Goal: Task Accomplishment & Management: Manage account settings

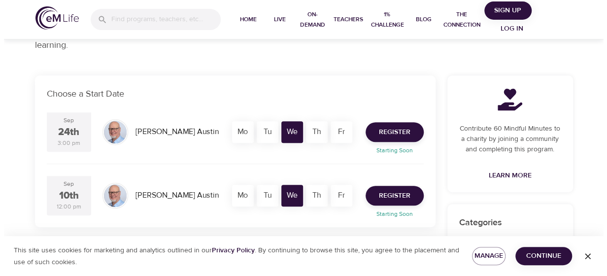
scroll to position [158, 0]
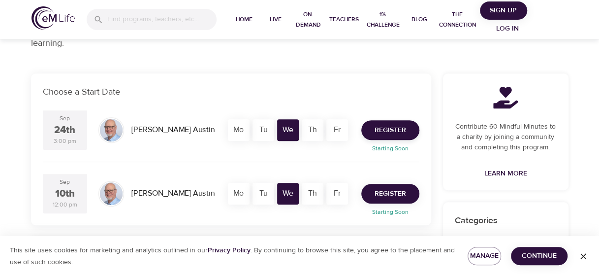
click at [392, 196] on span "Register" at bounding box center [391, 194] width 32 height 12
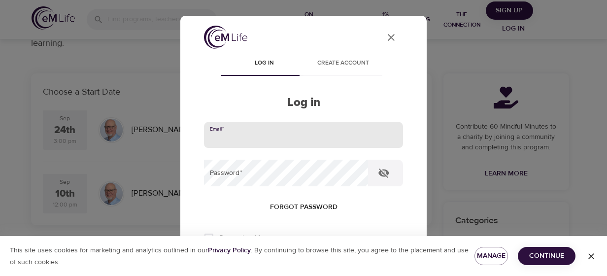
click at [289, 137] on input "email" at bounding box center [303, 135] width 199 height 27
type input "[EMAIL_ADDRESS][DOMAIN_NAME]"
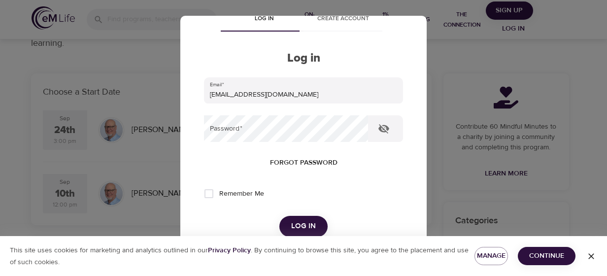
scroll to position [46, 0]
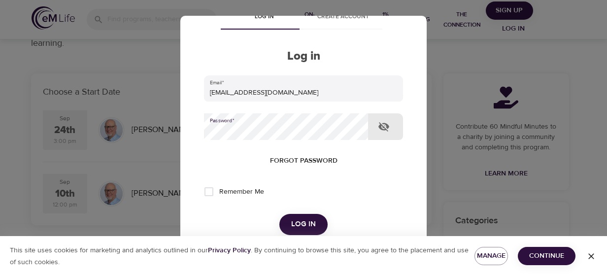
click at [297, 161] on span "Forgot password" at bounding box center [303, 161] width 67 height 12
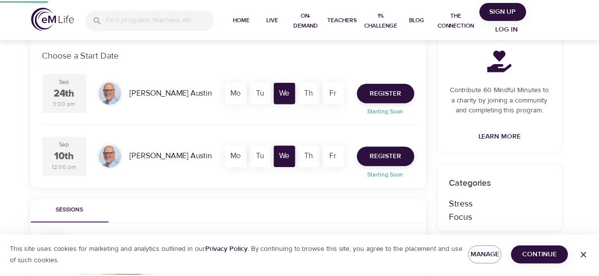
scroll to position [35, 0]
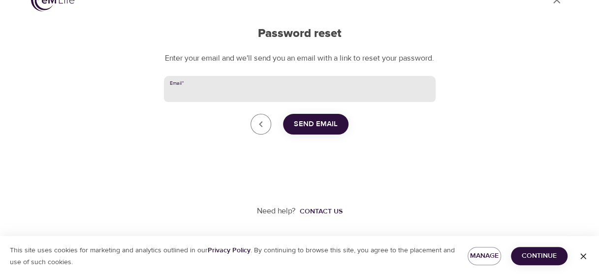
click at [247, 92] on input "Email   *" at bounding box center [300, 89] width 272 height 27
type input "[EMAIL_ADDRESS][DOMAIN_NAME]"
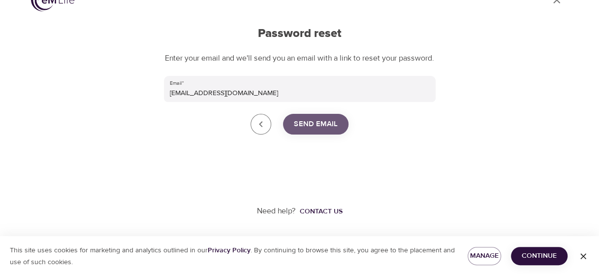
click at [315, 121] on span "Send Email" at bounding box center [316, 124] width 44 height 13
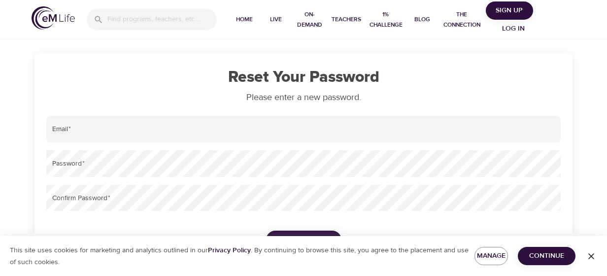
click at [324, 233] on span "Reset Password" at bounding box center [304, 239] width 60 height 12
